Goal: Task Accomplishment & Management: Use online tool/utility

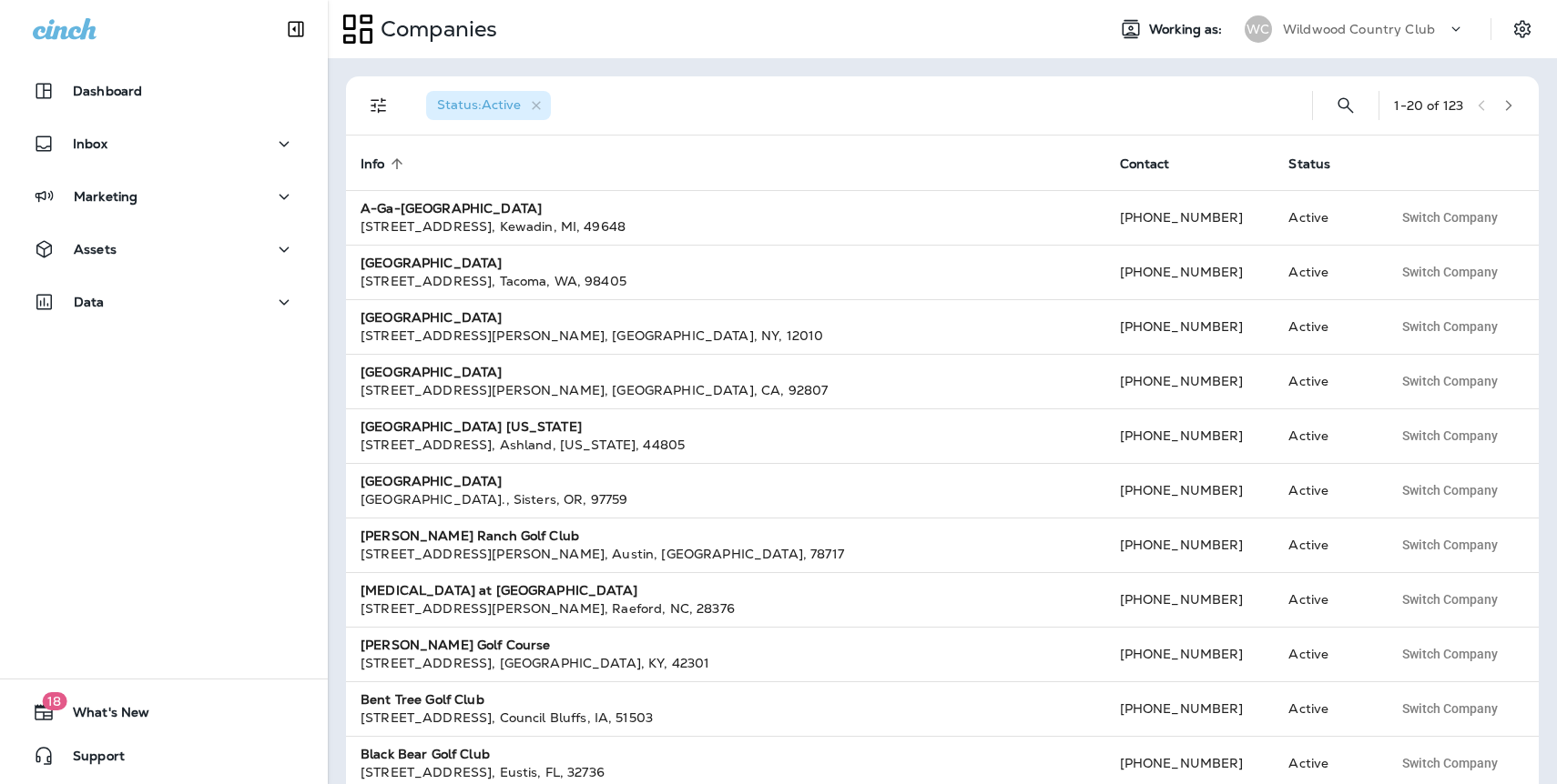
click at [1334, 34] on p "Wildwood Country Club" at bounding box center [1359, 29] width 152 height 15
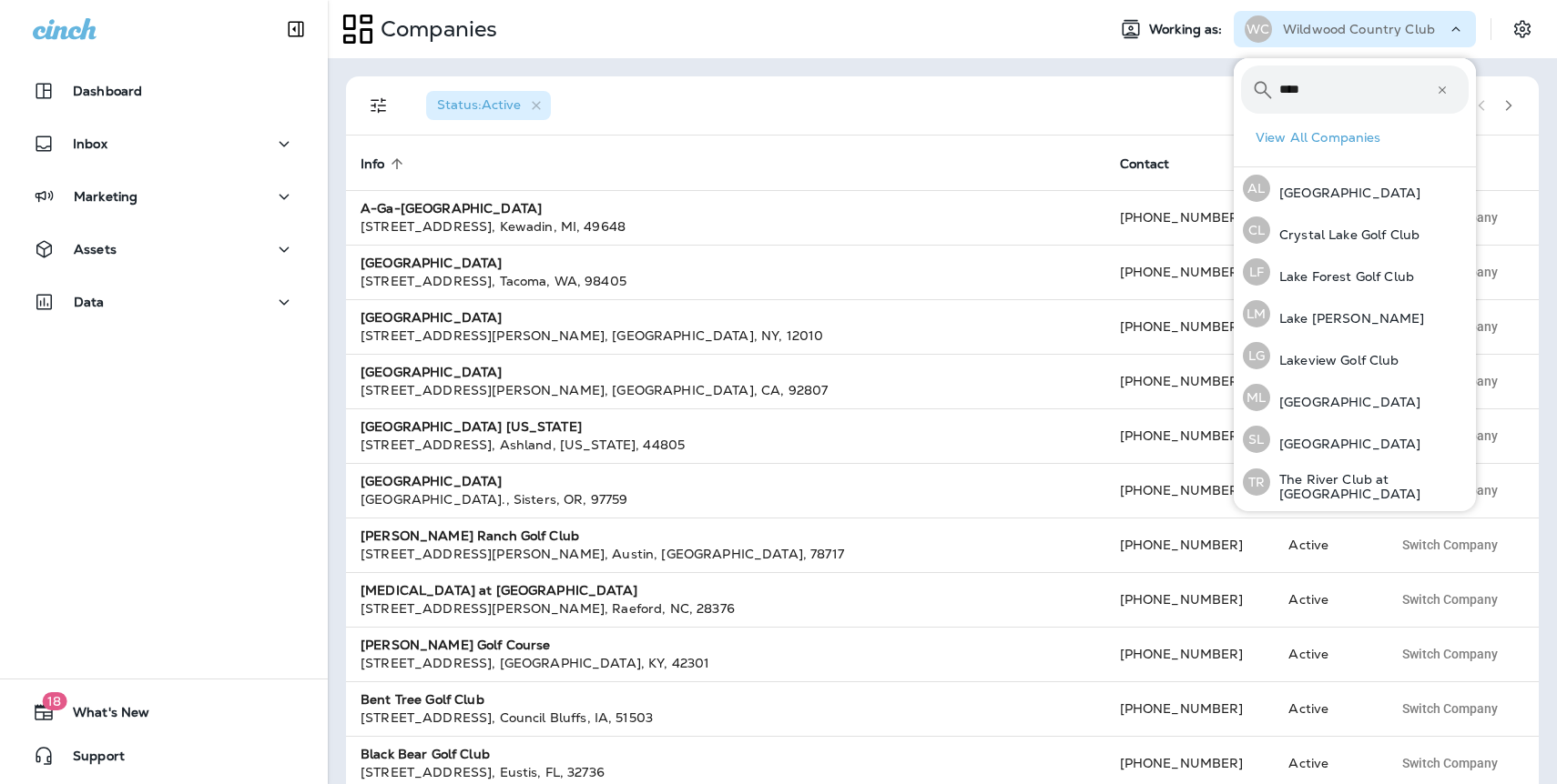
type input "**********"
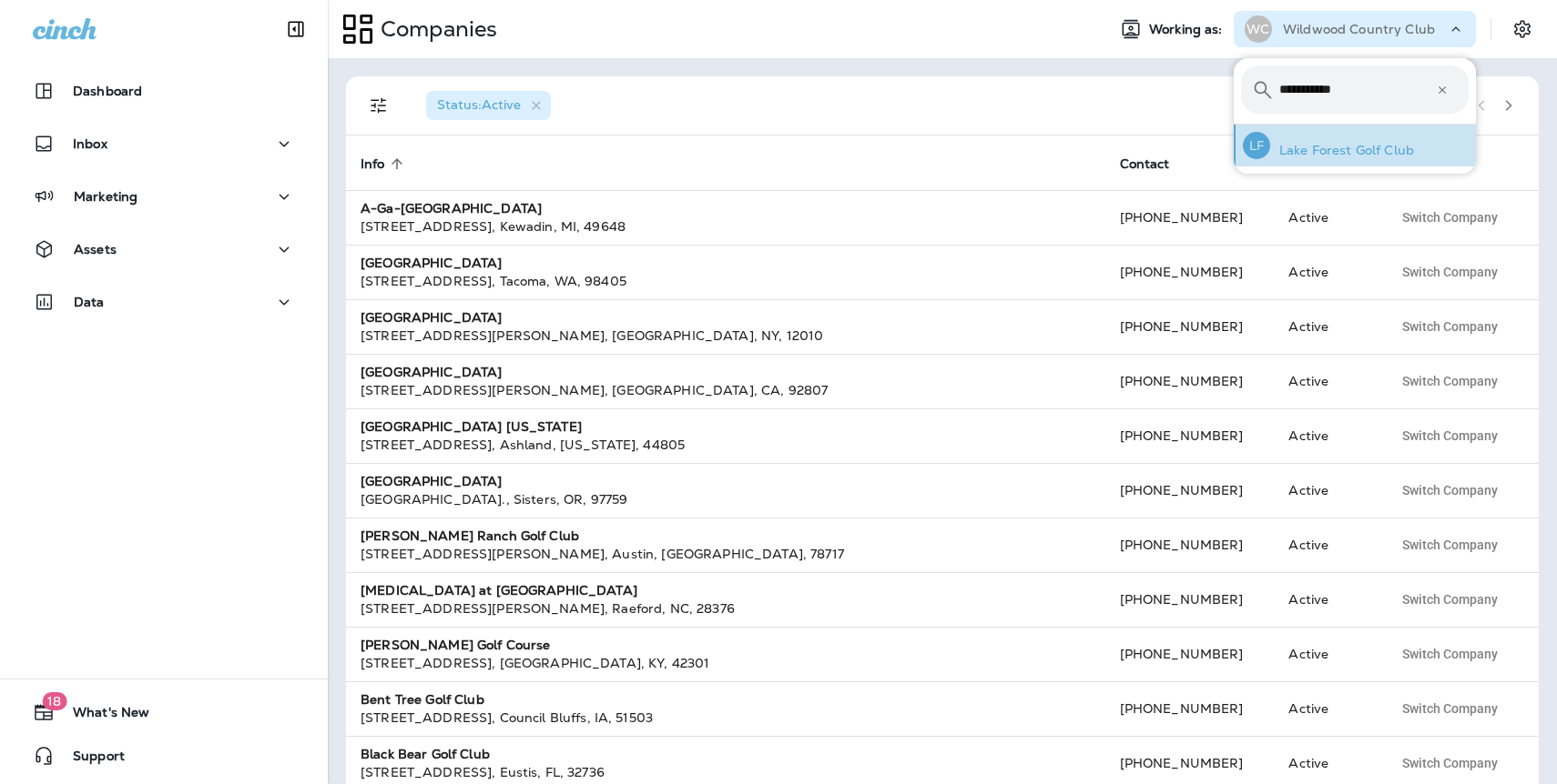
click at [1310, 149] on p "Lake Forest Golf Club" at bounding box center [1342, 150] width 144 height 15
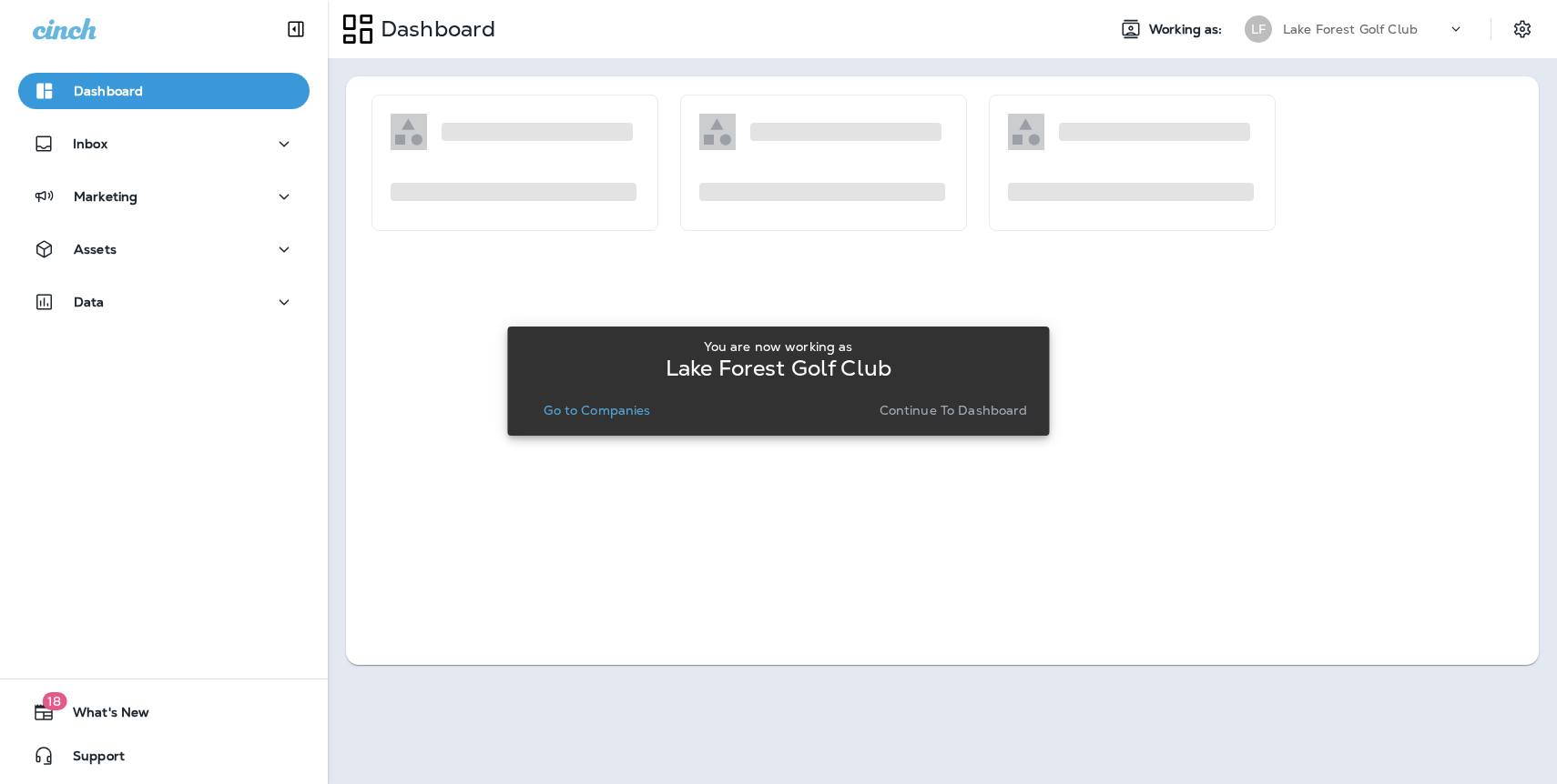
click at [949, 413] on p "Continue to Dashboard" at bounding box center [953, 410] width 148 height 15
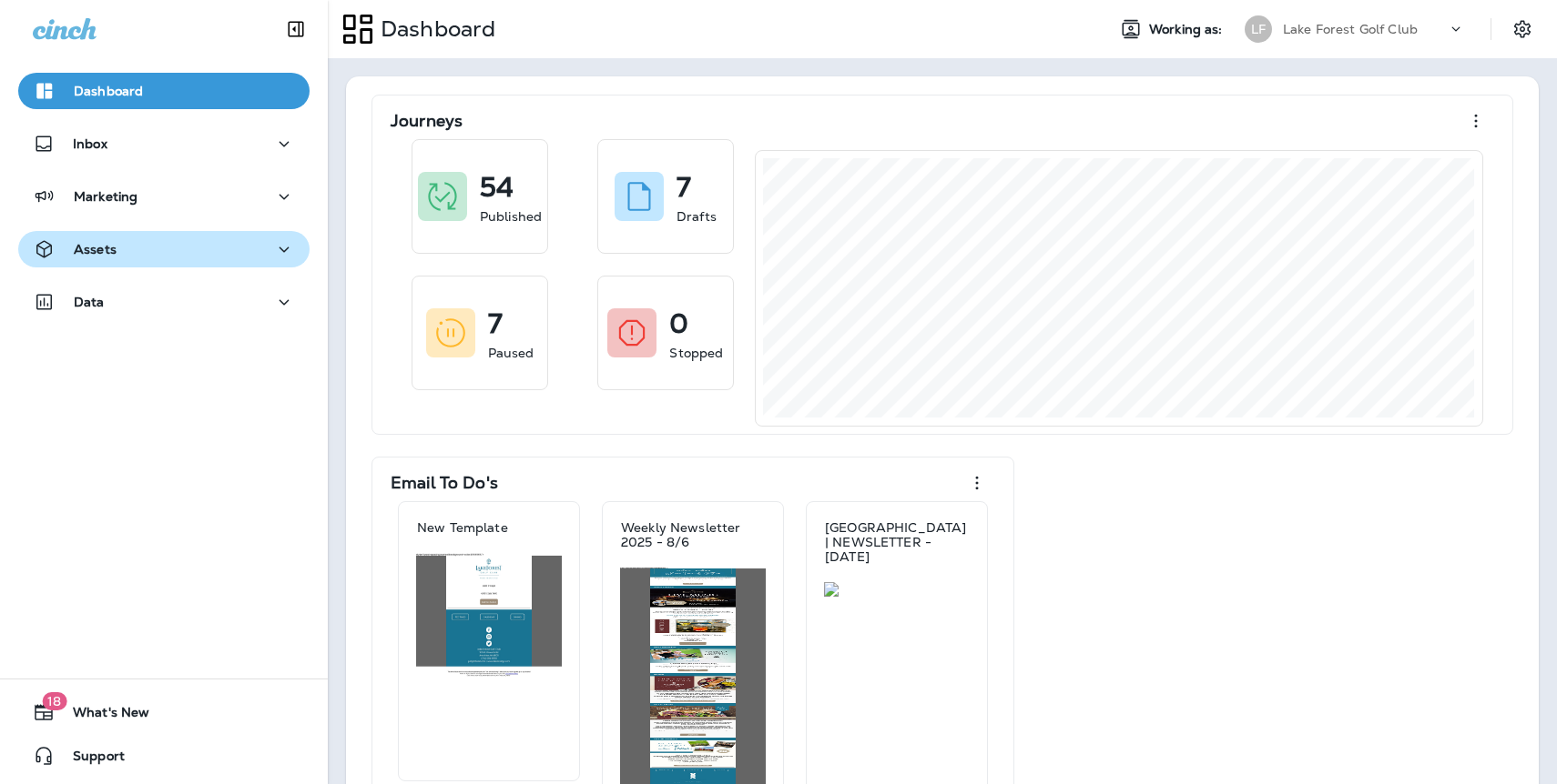
click at [137, 246] on div "Assets" at bounding box center [164, 249] width 262 height 23
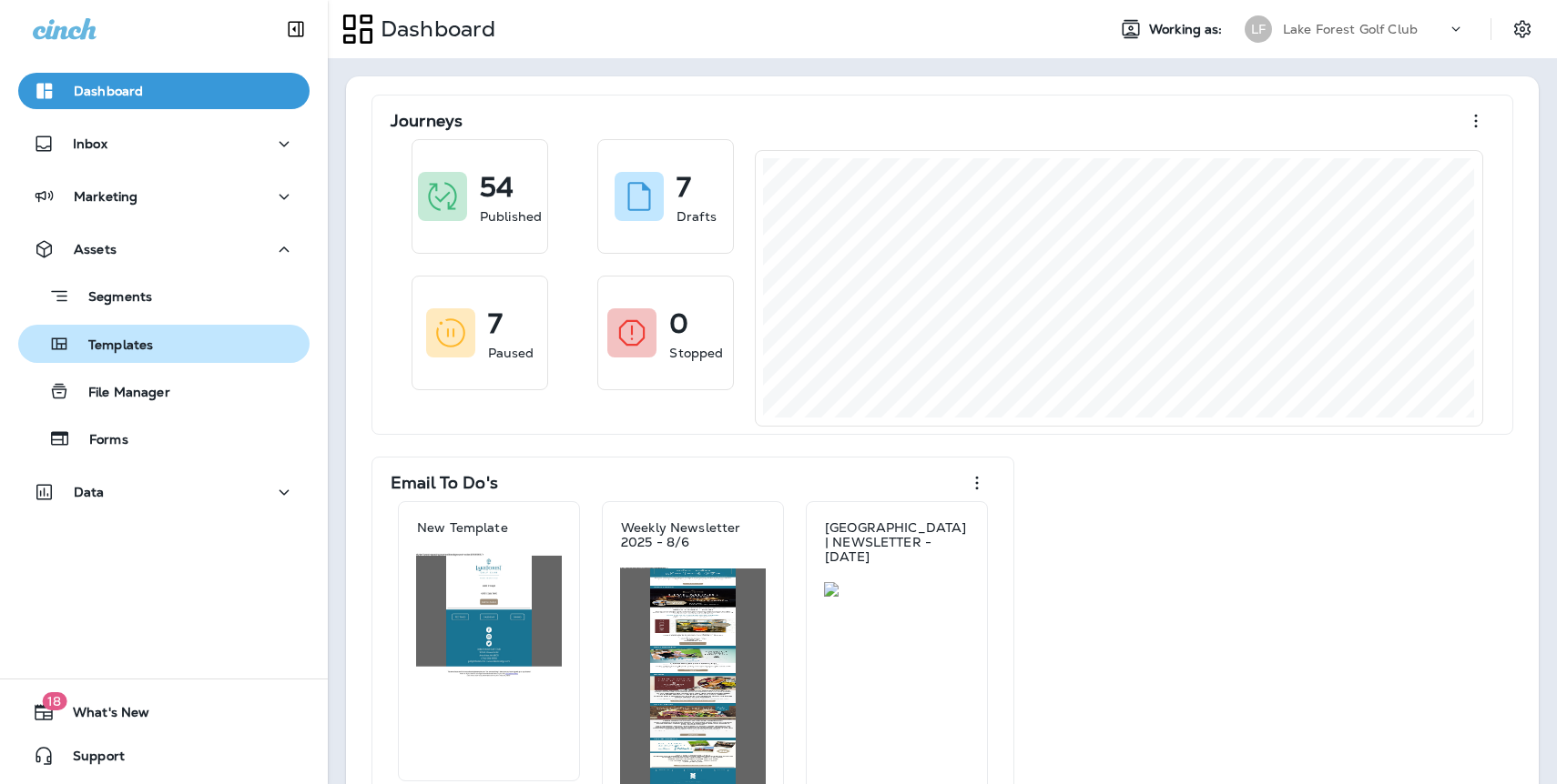
click at [137, 344] on p "Templates" at bounding box center [111, 346] width 83 height 18
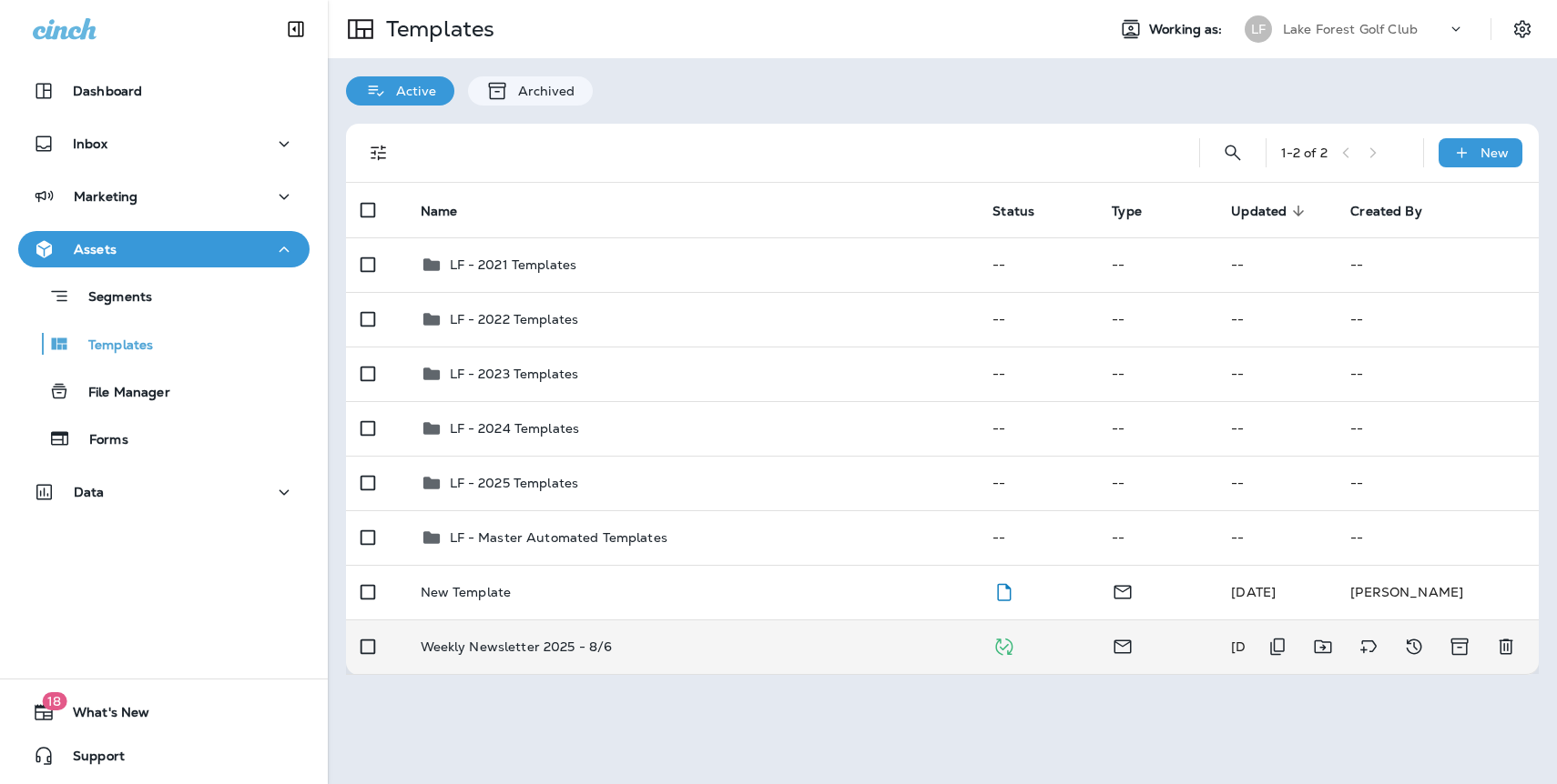
click at [532, 649] on p "Weekly Newsletter 2025 - 8/6" at bounding box center [516, 647] width 192 height 15
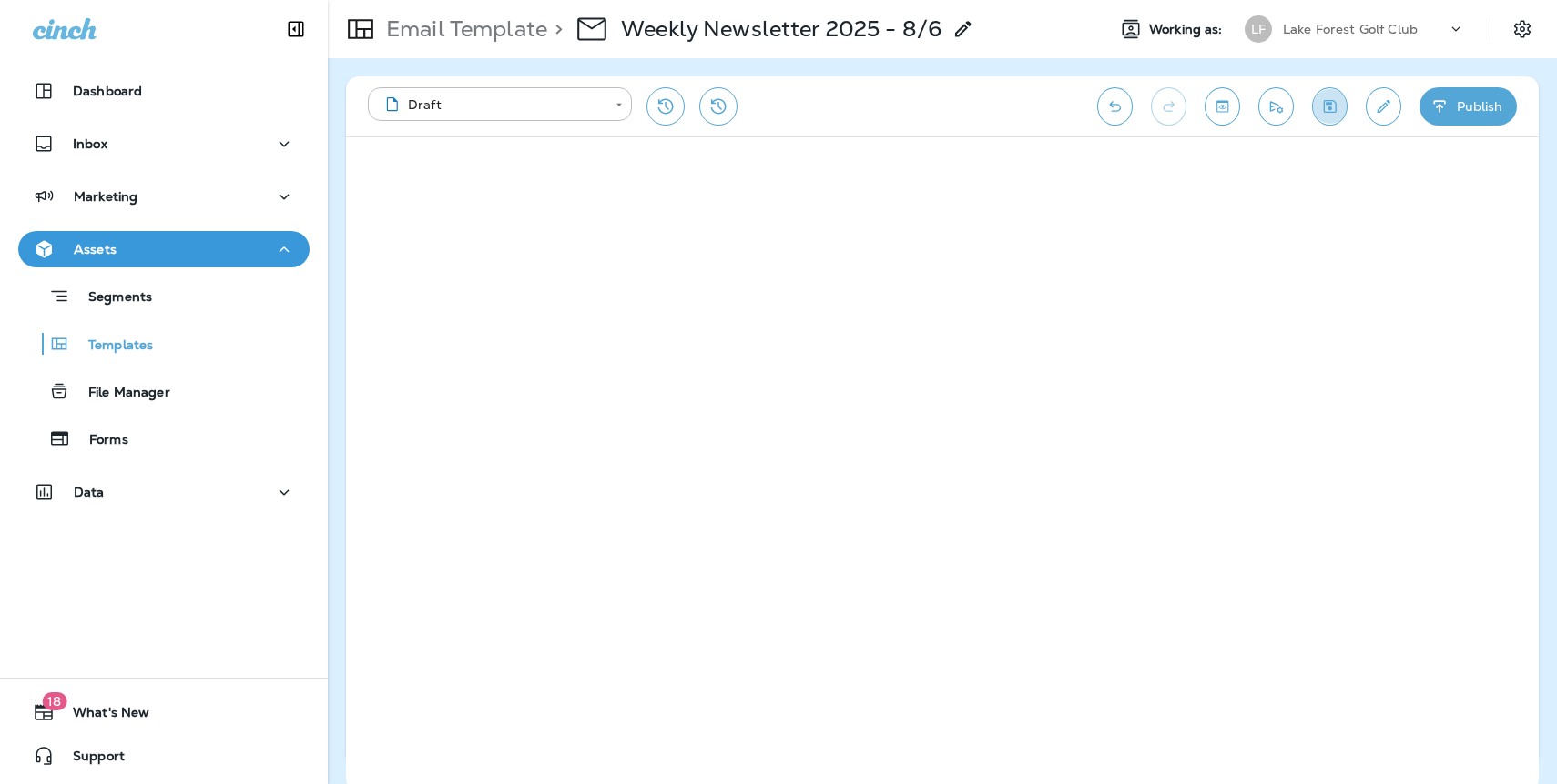
click at [1326, 103] on icon "Save" at bounding box center [1330, 107] width 13 height 13
click at [1329, 102] on icon "Save" at bounding box center [1330, 107] width 13 height 13
